Goal: Task Accomplishment & Management: Use online tool/utility

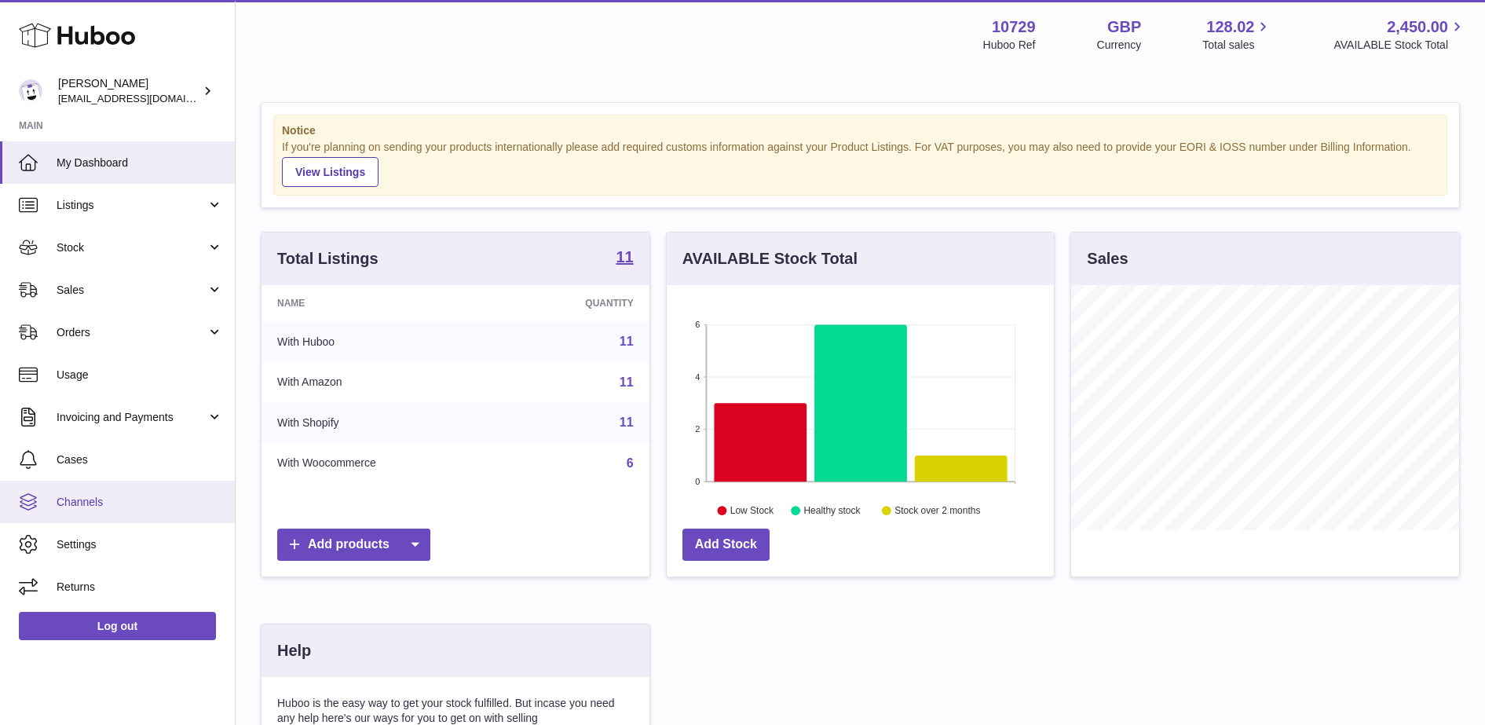
click at [134, 488] on link "Channels" at bounding box center [117, 502] width 235 height 42
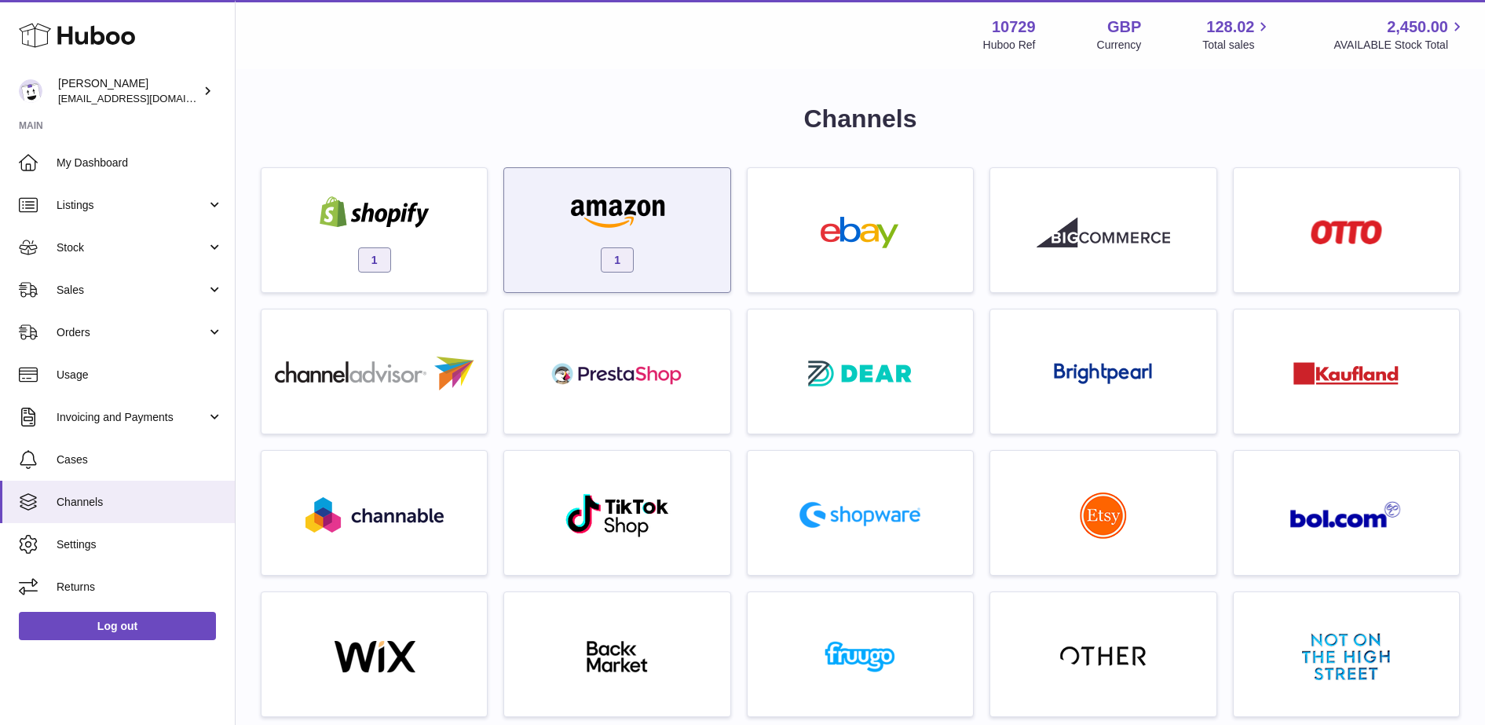
click at [622, 255] on span "1" at bounding box center [617, 259] width 33 height 25
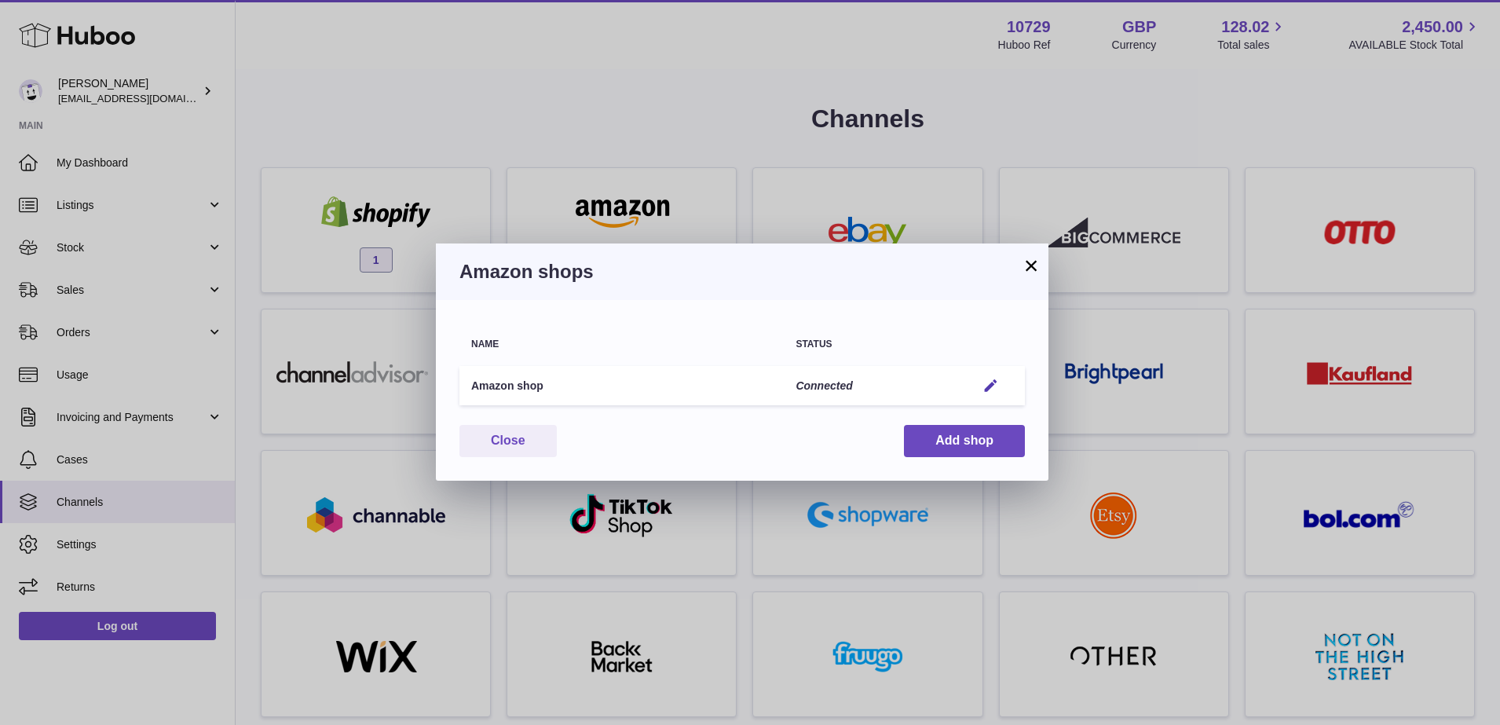
click at [991, 393] on td "Edit" at bounding box center [994, 386] width 60 height 40
click at [991, 389] on em "button" at bounding box center [991, 386] width 16 height 16
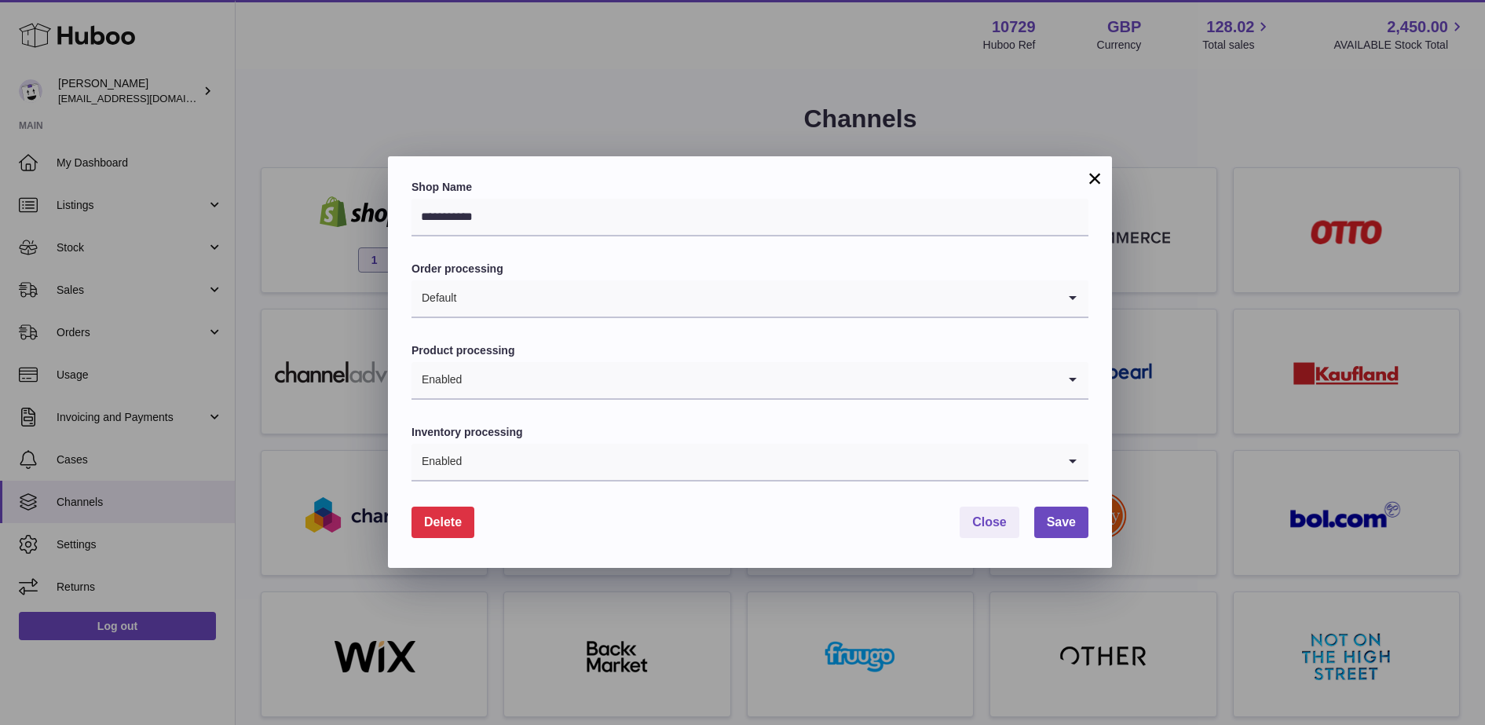
click at [551, 22] on div "**********" at bounding box center [742, 362] width 1485 height 725
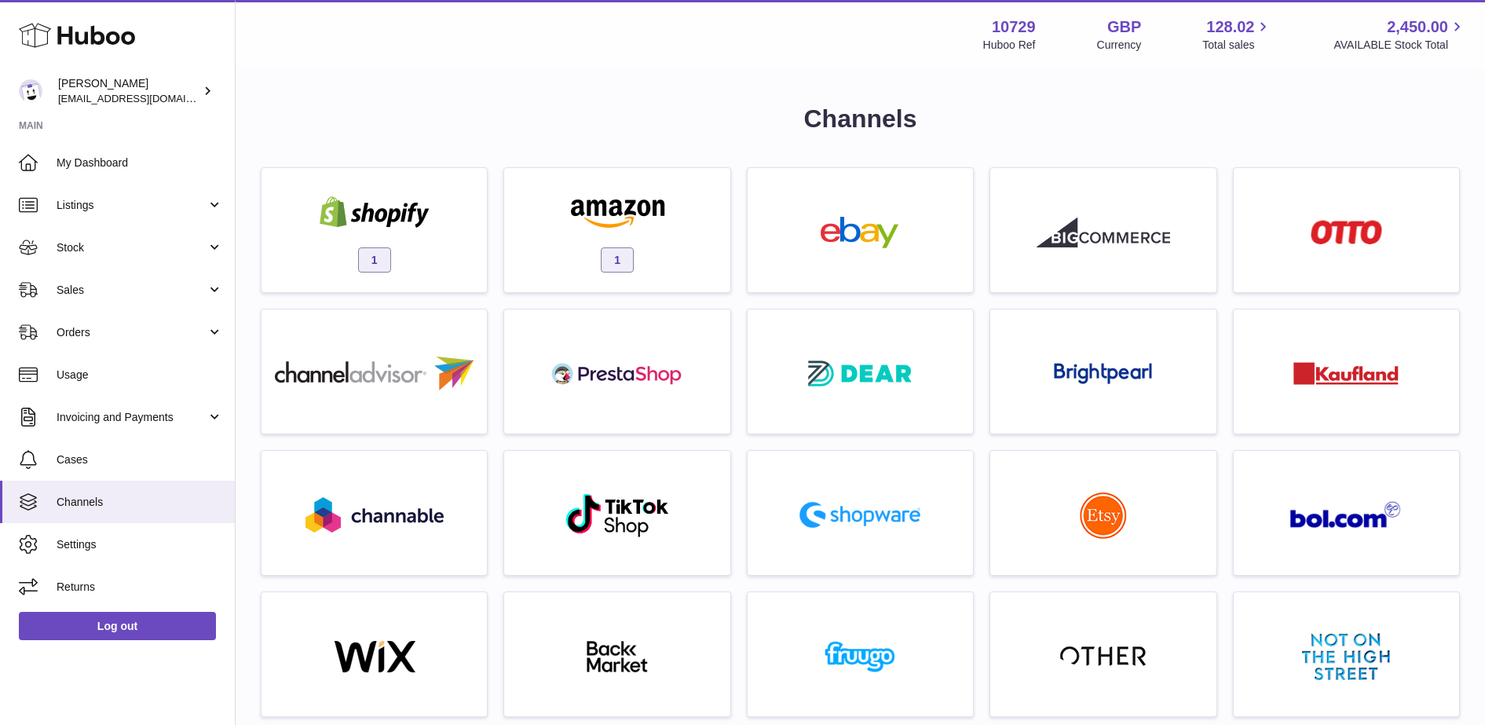
click at [295, 187] on div at bounding box center [742, 362] width 1485 height 725
click at [192, 211] on span "Listings" at bounding box center [132, 205] width 150 height 15
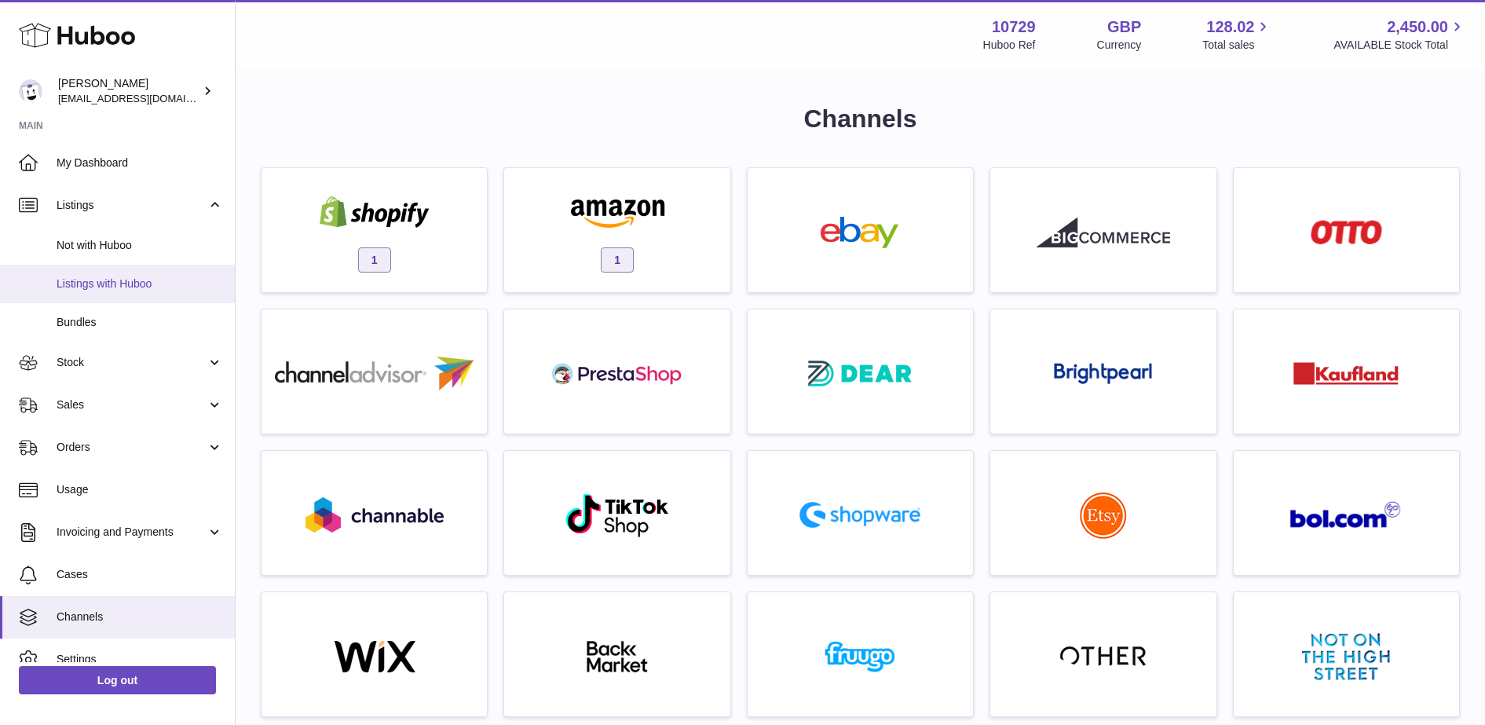
click at [191, 273] on link "Listings with Huboo" at bounding box center [117, 284] width 235 height 38
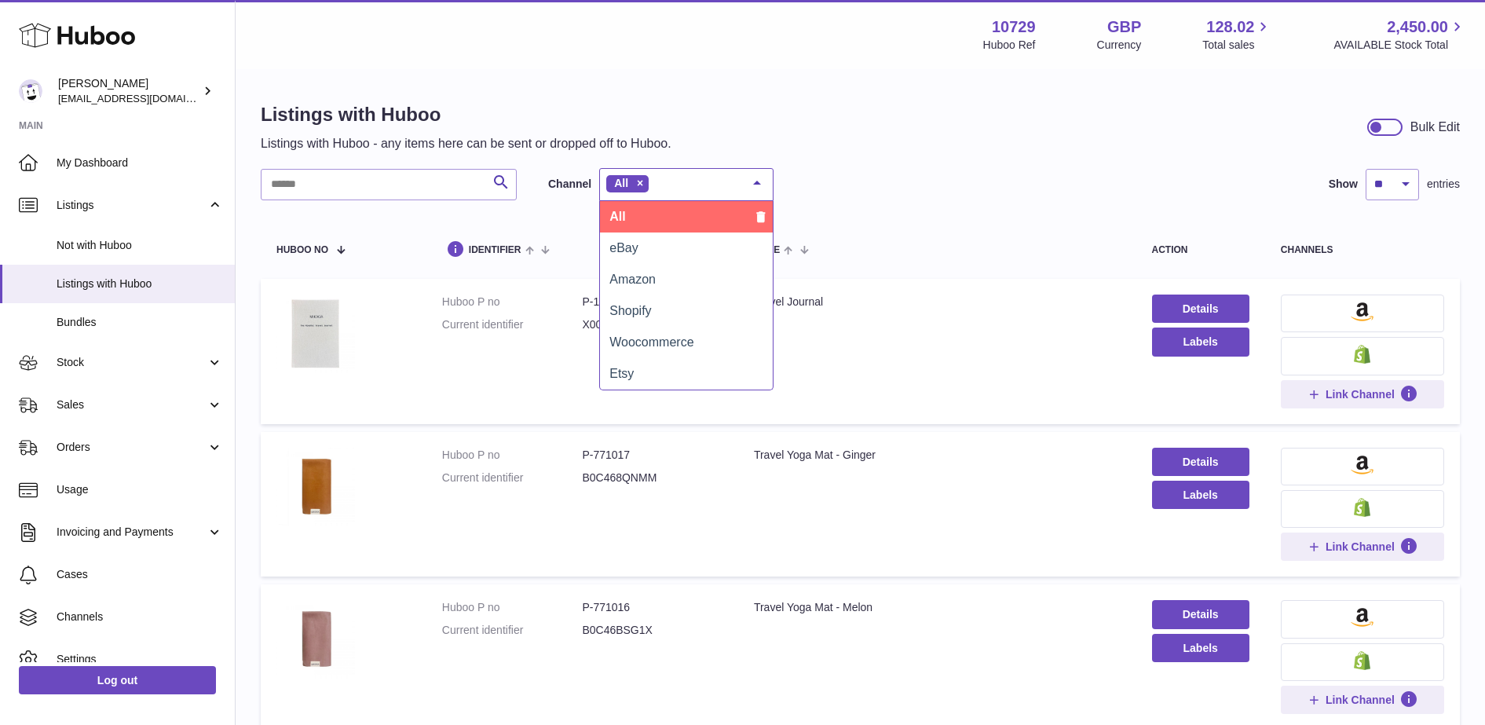
click at [759, 190] on div at bounding box center [756, 184] width 31 height 30
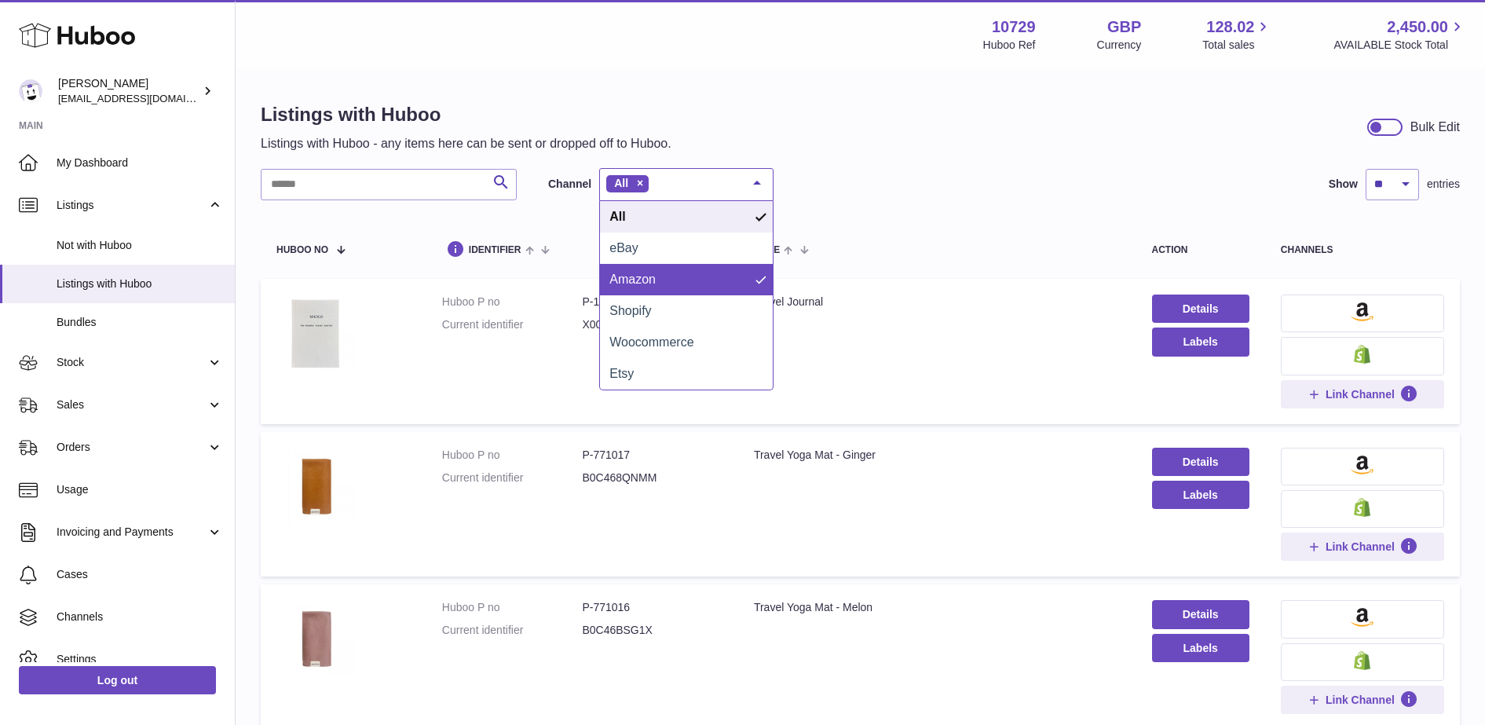
click at [693, 280] on span "Amazon" at bounding box center [686, 279] width 173 height 31
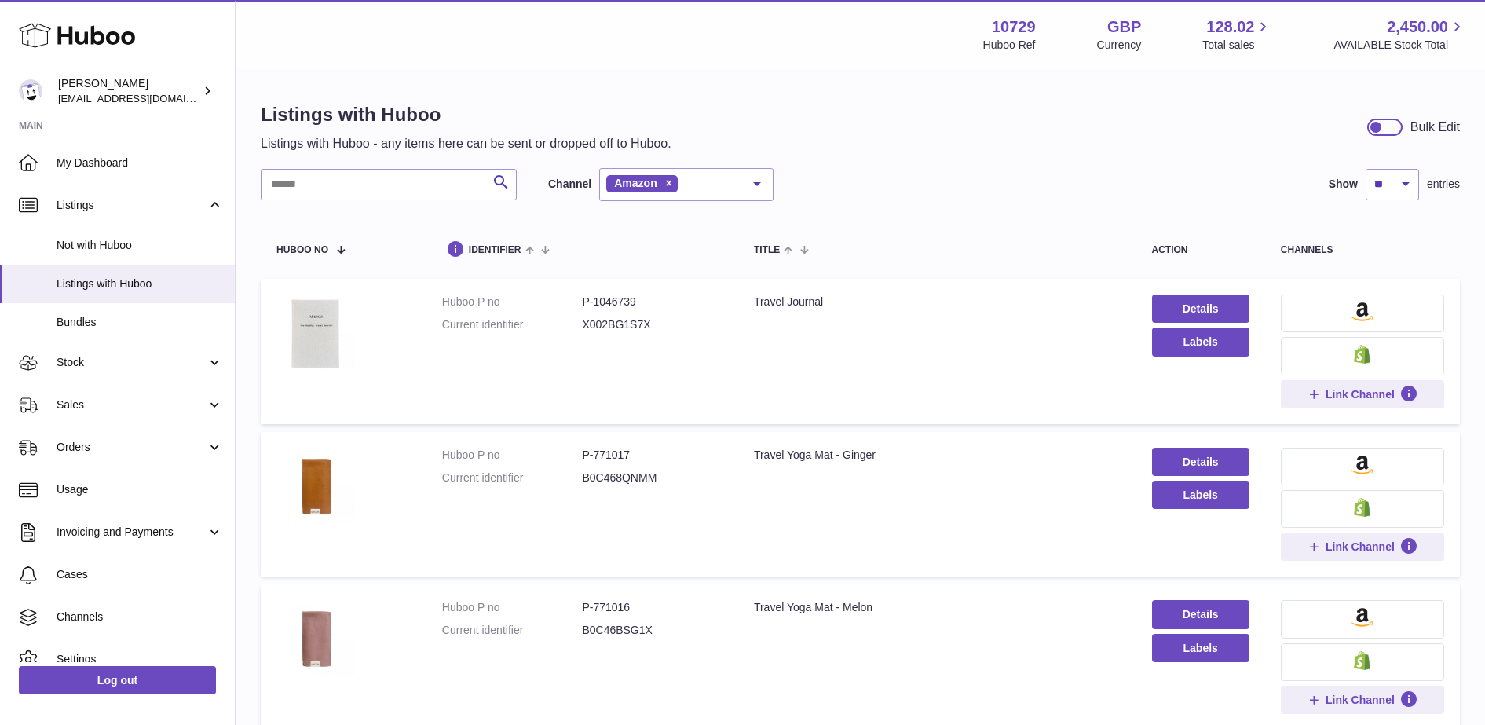
click at [1327, 293] on td "Link Channel" at bounding box center [1362, 351] width 195 height 145
click at [1328, 305] on button at bounding box center [1362, 314] width 163 height 38
click at [607, 578] on div at bounding box center [742, 362] width 1485 height 725
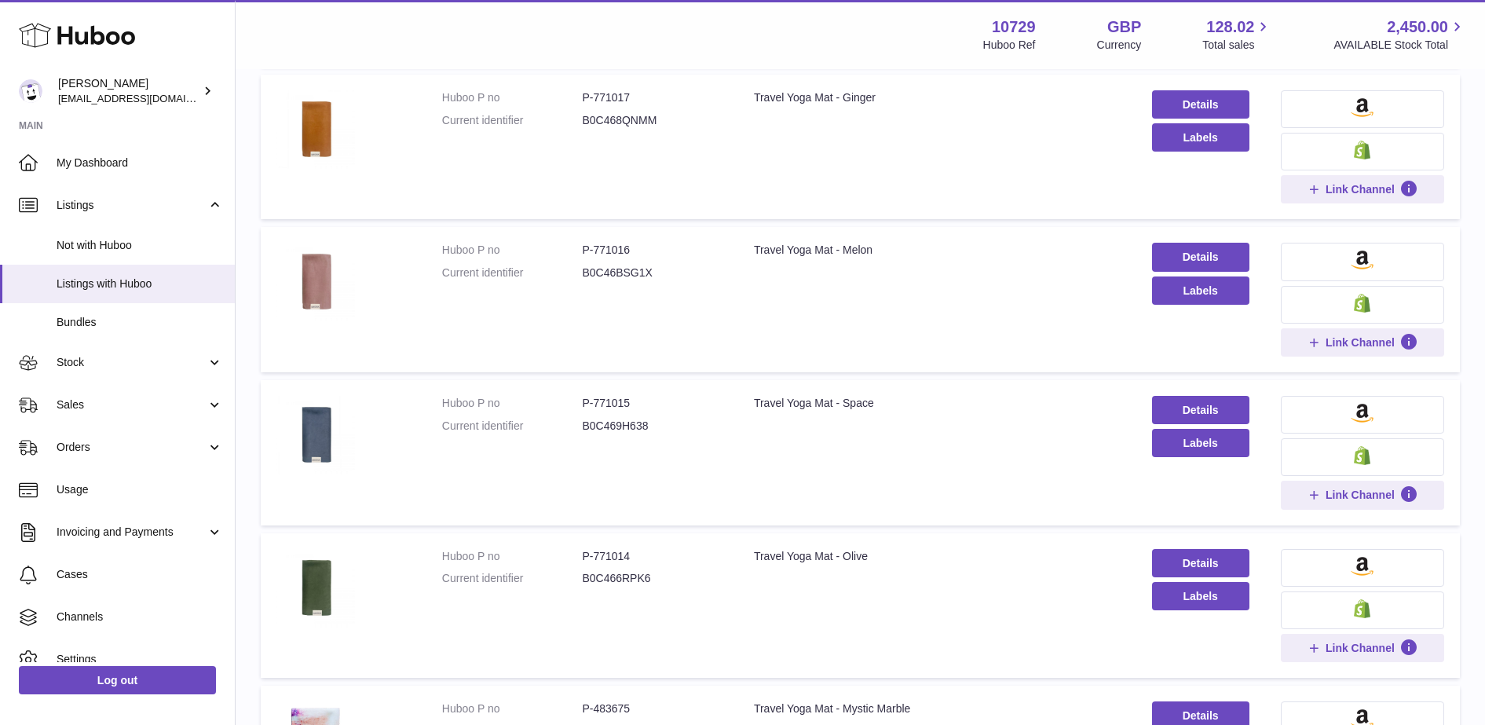
scroll to position [333, 0]
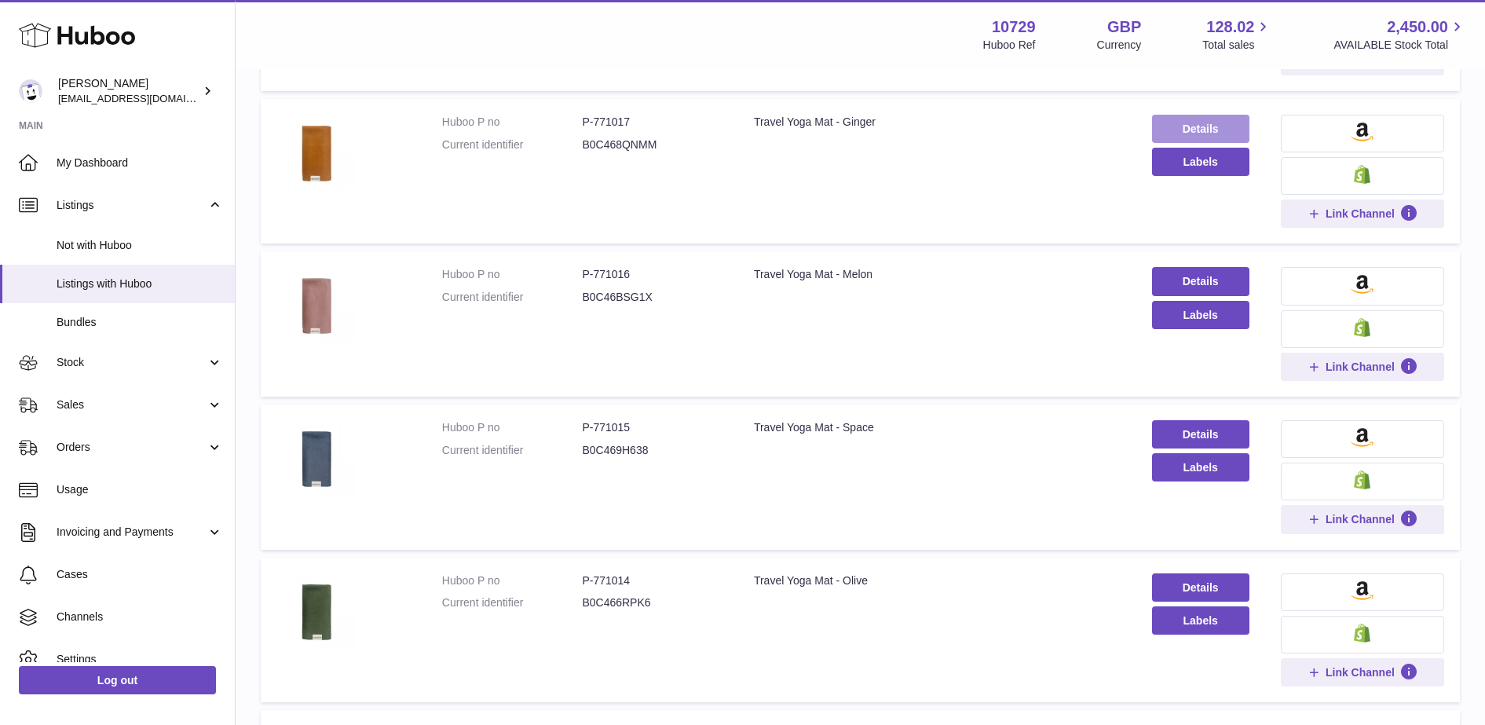
click at [1160, 134] on link "Details" at bounding box center [1200, 129] width 97 height 28
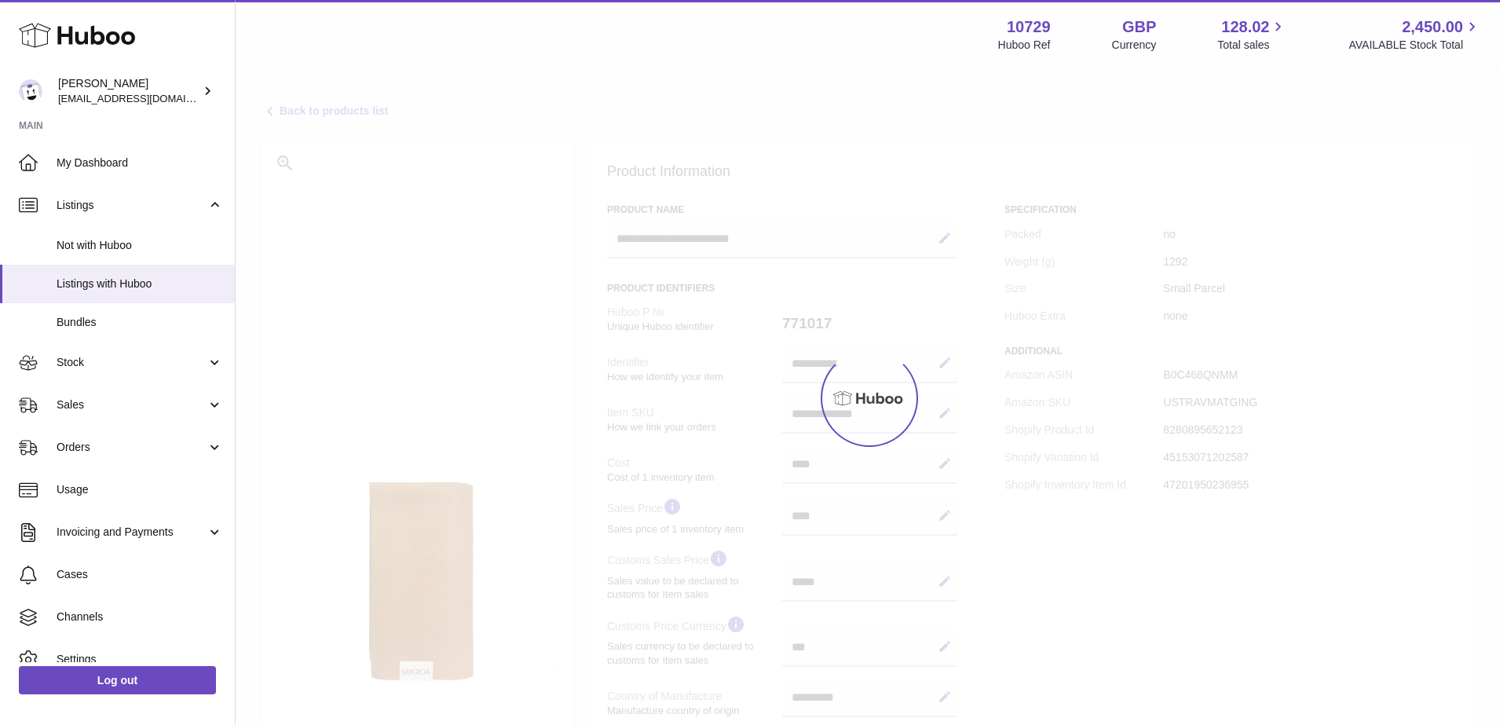
select select "**"
select select "****"
